Goal: Information Seeking & Learning: Learn about a topic

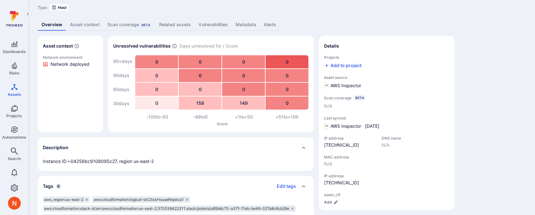
scroll to position [23, 0]
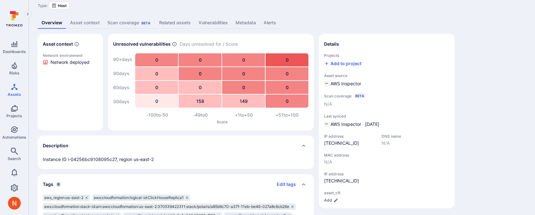
click at [206, 19] on link "Vulnerabilities" at bounding box center [213, 23] width 37 height 12
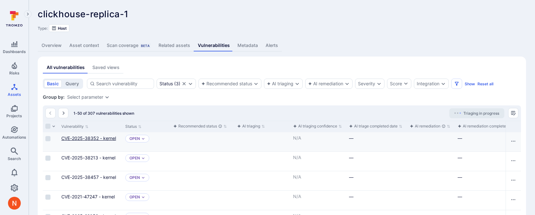
click at [105, 139] on link "CVE-2025-38352 - kernel" at bounding box center [88, 137] width 55 height 5
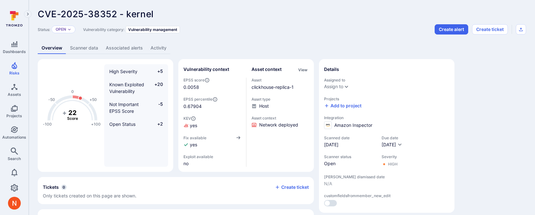
click at [85, 45] on link "Scanner data" at bounding box center [84, 48] width 36 height 12
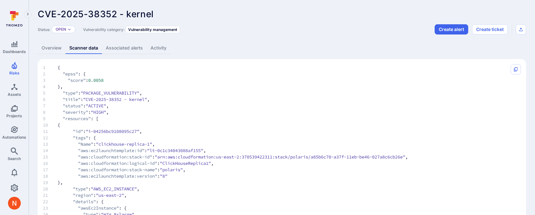
click at [61, 52] on link "Overview" at bounding box center [52, 48] width 28 height 12
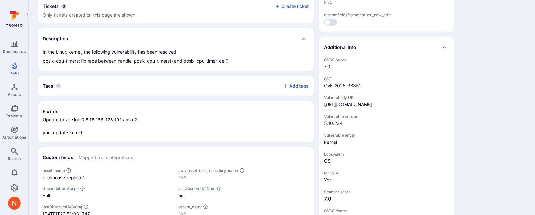
scroll to position [199, 0]
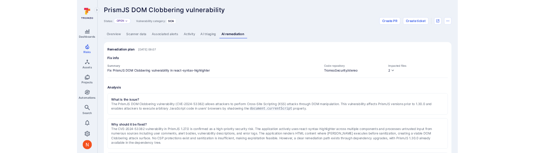
scroll to position [25, 0]
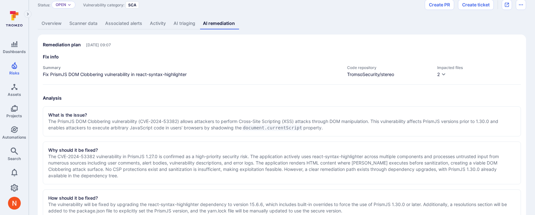
click at [461, 69] on span "Impacted files" at bounding box center [479, 67] width 84 height 5
